Goal: Task Accomplishment & Management: Use online tool/utility

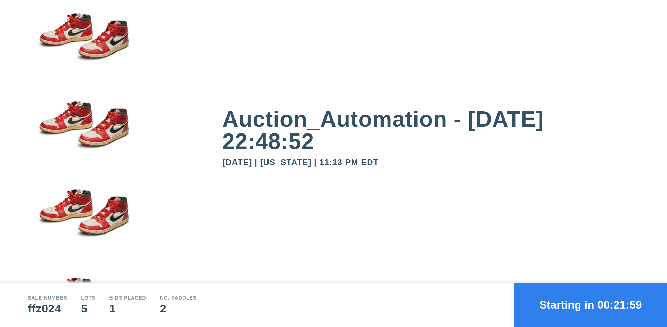
click at [590, 304] on button "Starting in 00:21:59" at bounding box center [590, 304] width 153 height 44
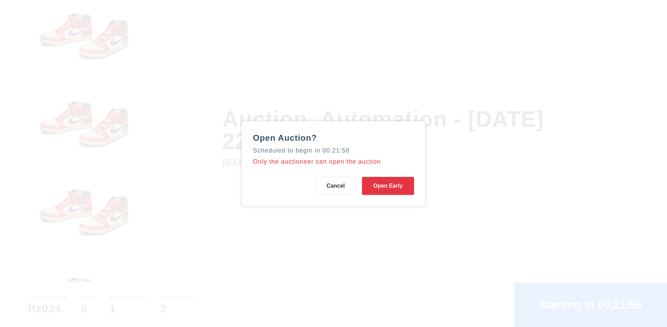
click at [388, 185] on button "Open Early" at bounding box center [388, 186] width 52 height 18
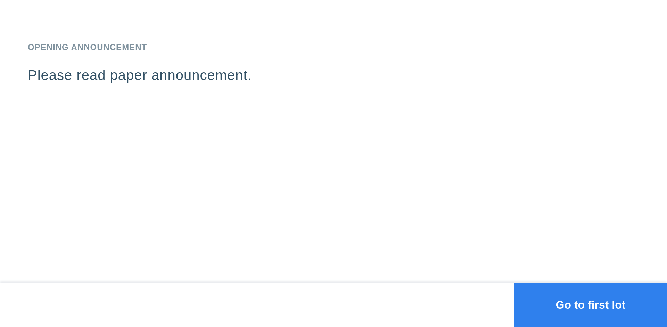
click at [590, 304] on button "Go to first lot" at bounding box center [590, 304] width 153 height 44
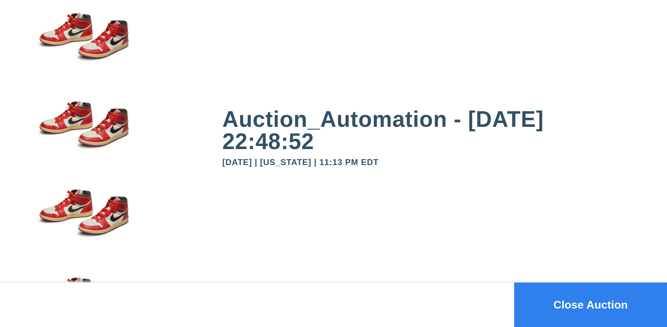
click at [590, 304] on button "Close Auction" at bounding box center [590, 304] width 153 height 44
